Goal: Answer question/provide support

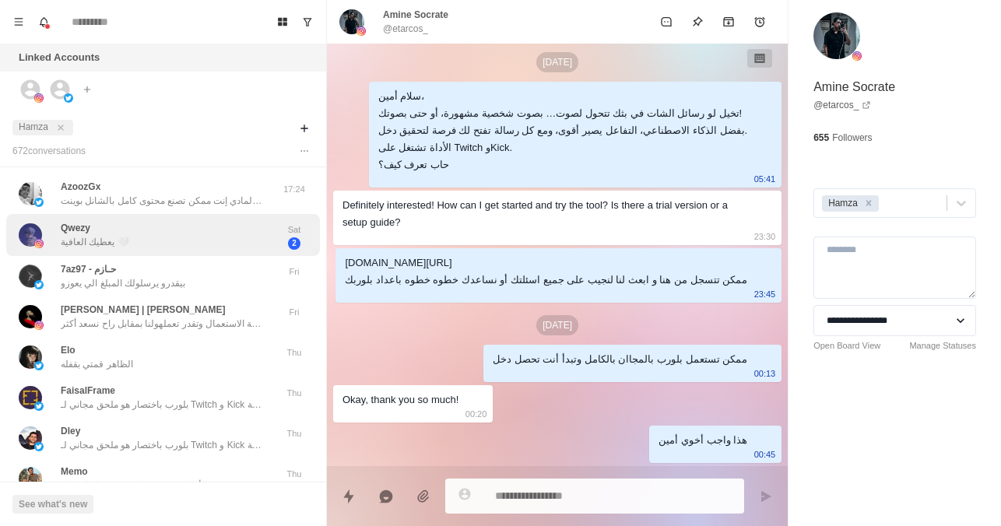
click at [180, 251] on div "Qwezy يعطيك العافية 🤍 Sat 2" at bounding box center [163, 235] width 314 height 43
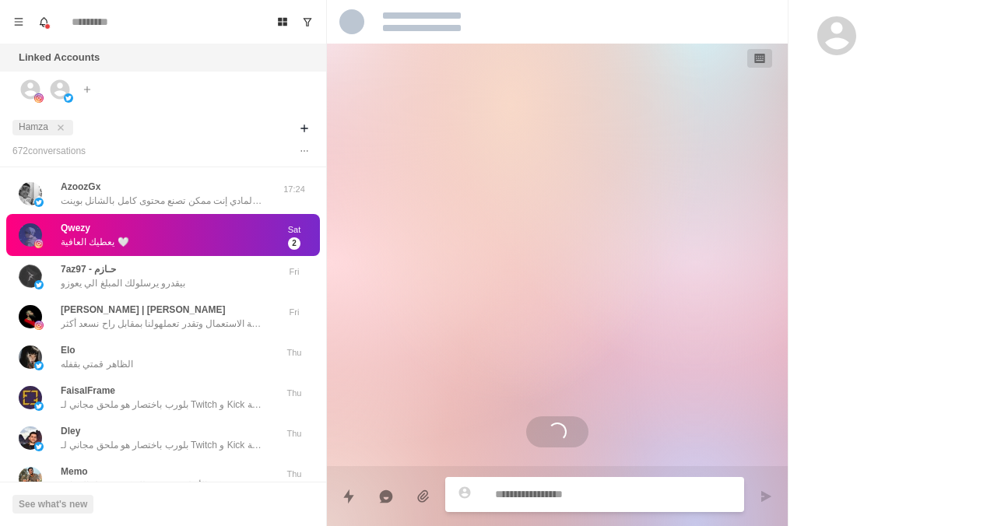
type textarea "*"
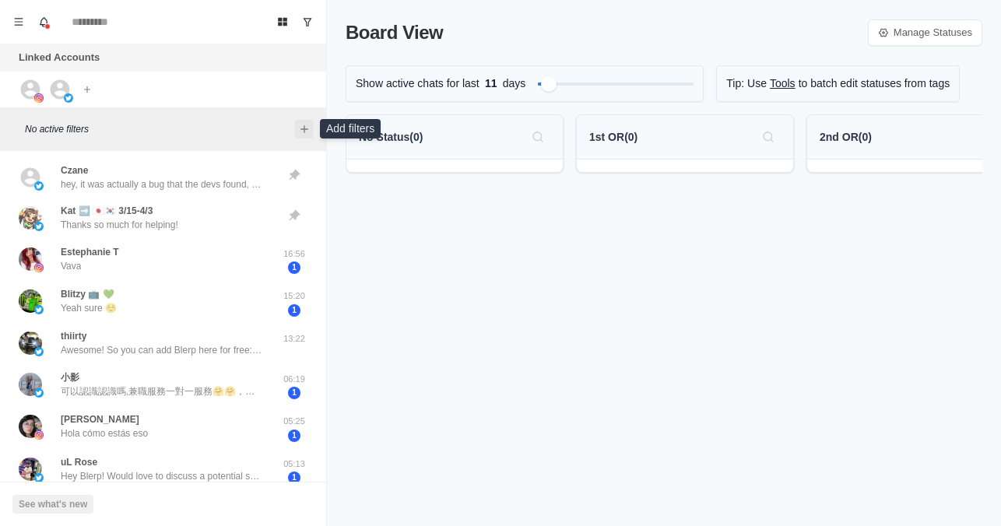
click at [306, 125] on icon "Add filters" at bounding box center [304, 129] width 12 height 12
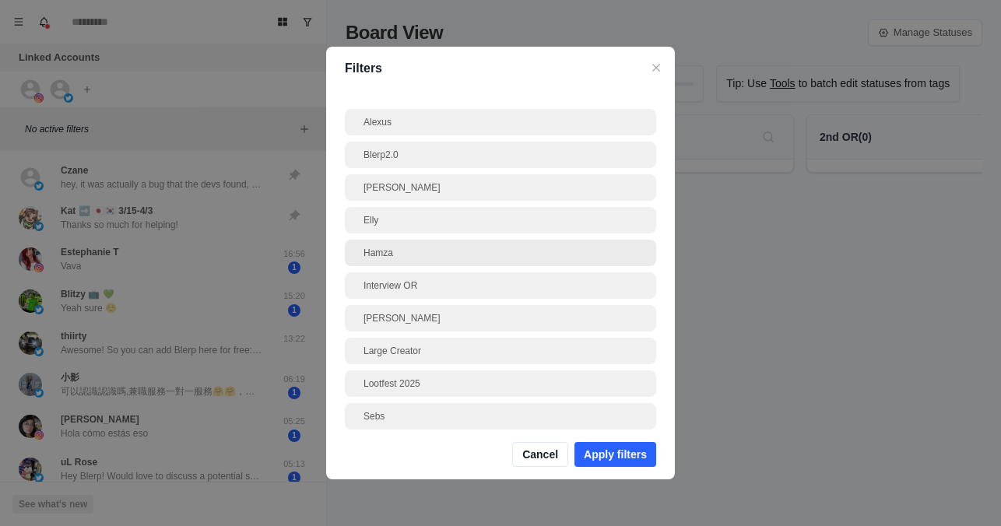
click at [372, 251] on div "Hamza" at bounding box center [501, 253] width 274 height 14
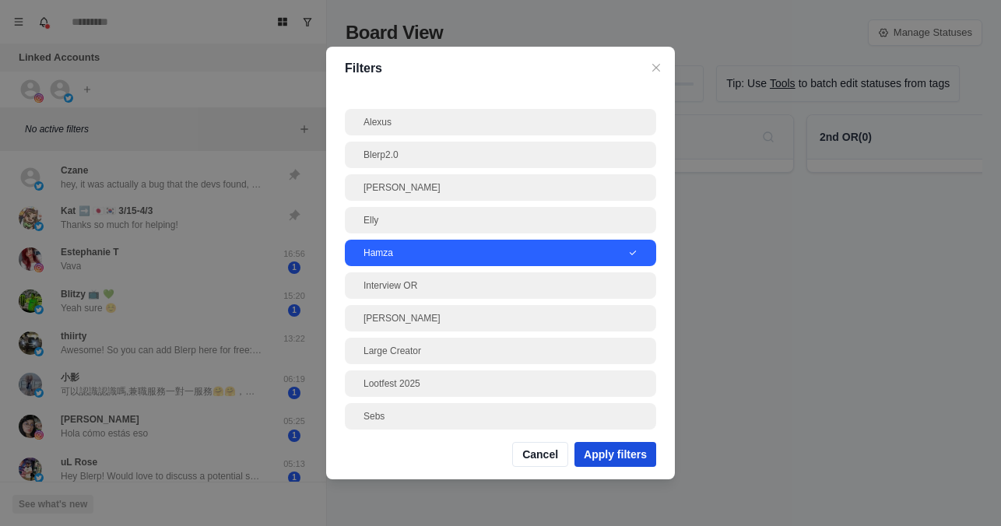
click at [600, 458] on button "Apply filters" at bounding box center [616, 454] width 82 height 25
